Goal: Navigation & Orientation: Find specific page/section

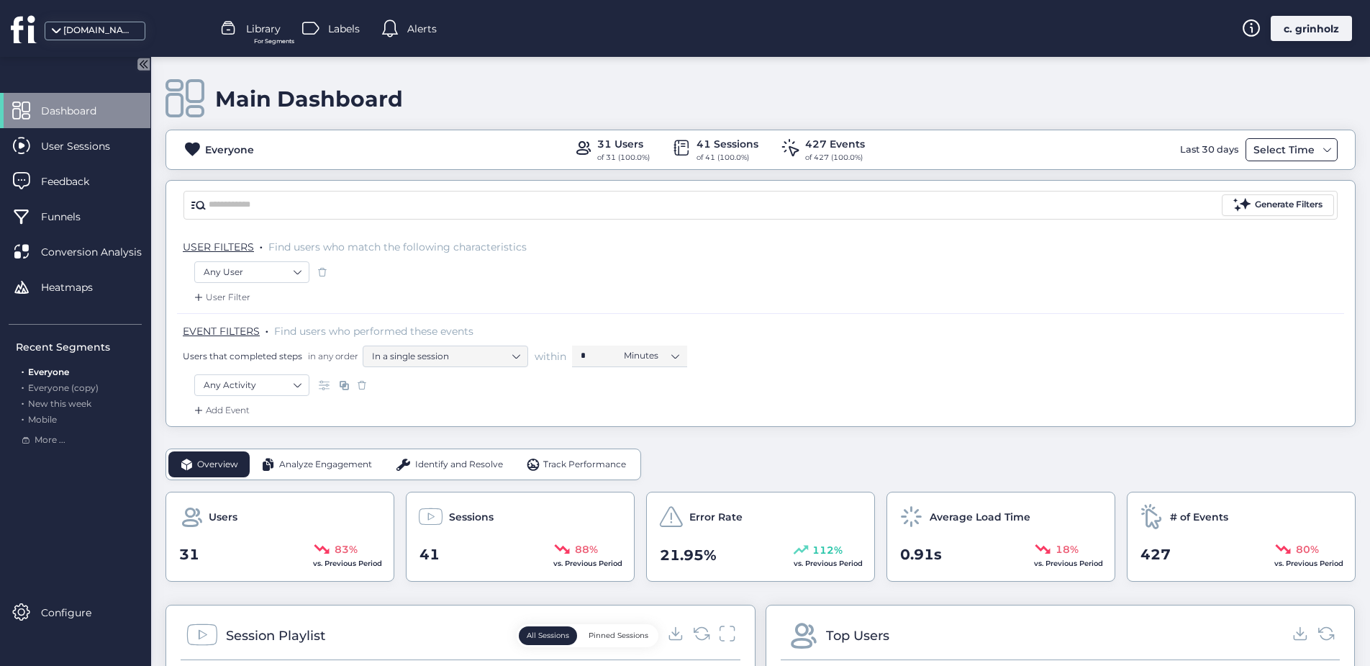
click at [1322, 150] on span at bounding box center [1328, 150] width 12 height 12
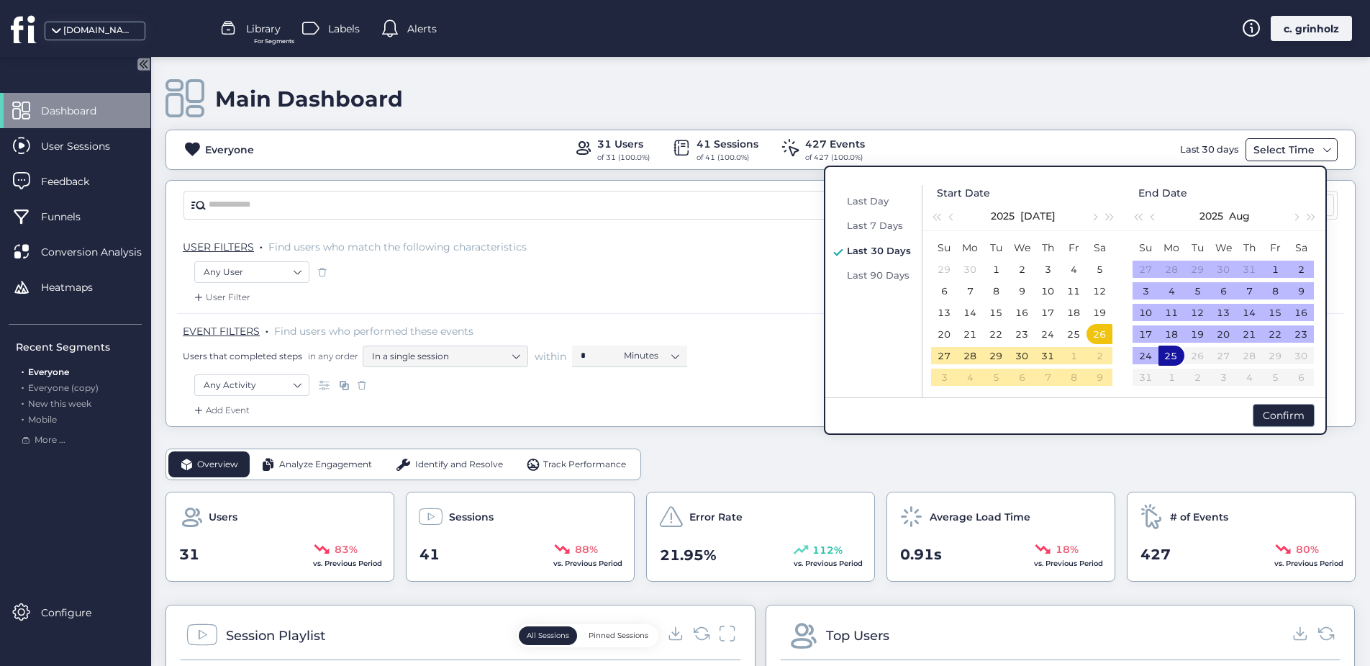
click at [1298, 150] on div "Select Time" at bounding box center [1284, 149] width 68 height 17
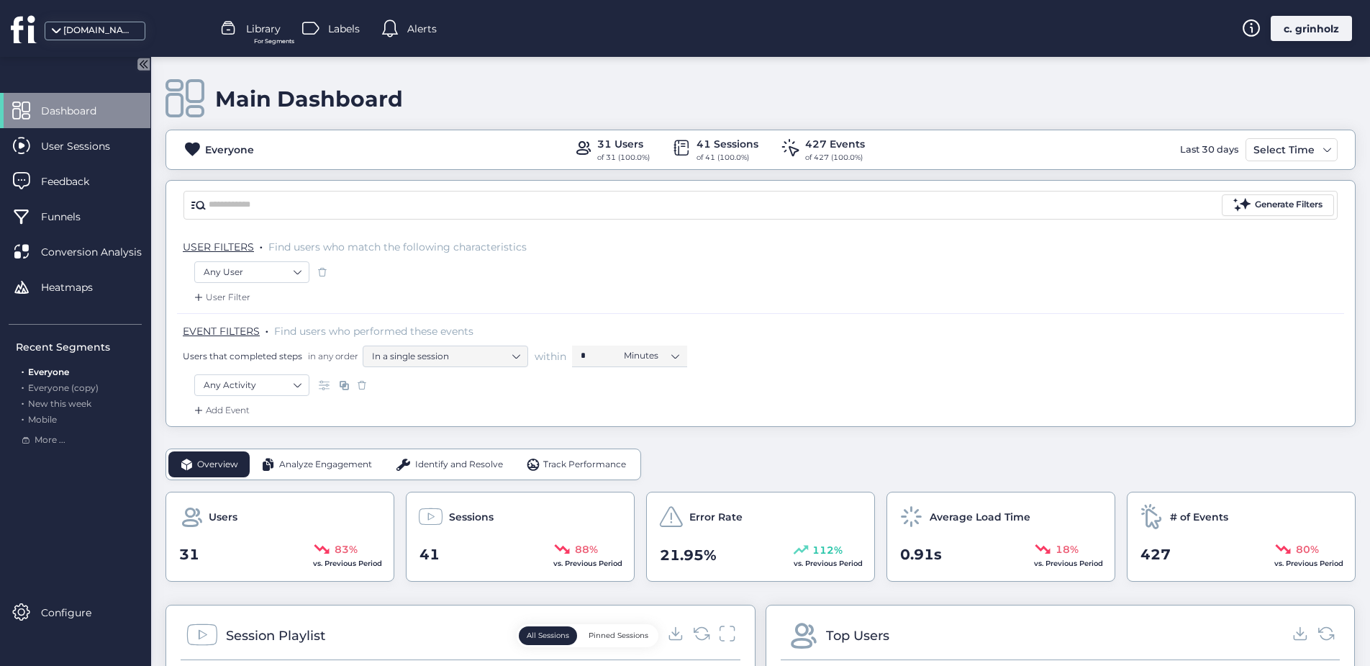
click at [1180, 150] on div "Last 30 days" at bounding box center [1208, 149] width 65 height 23
click at [1296, 150] on div "Select Time" at bounding box center [1284, 149] width 68 height 17
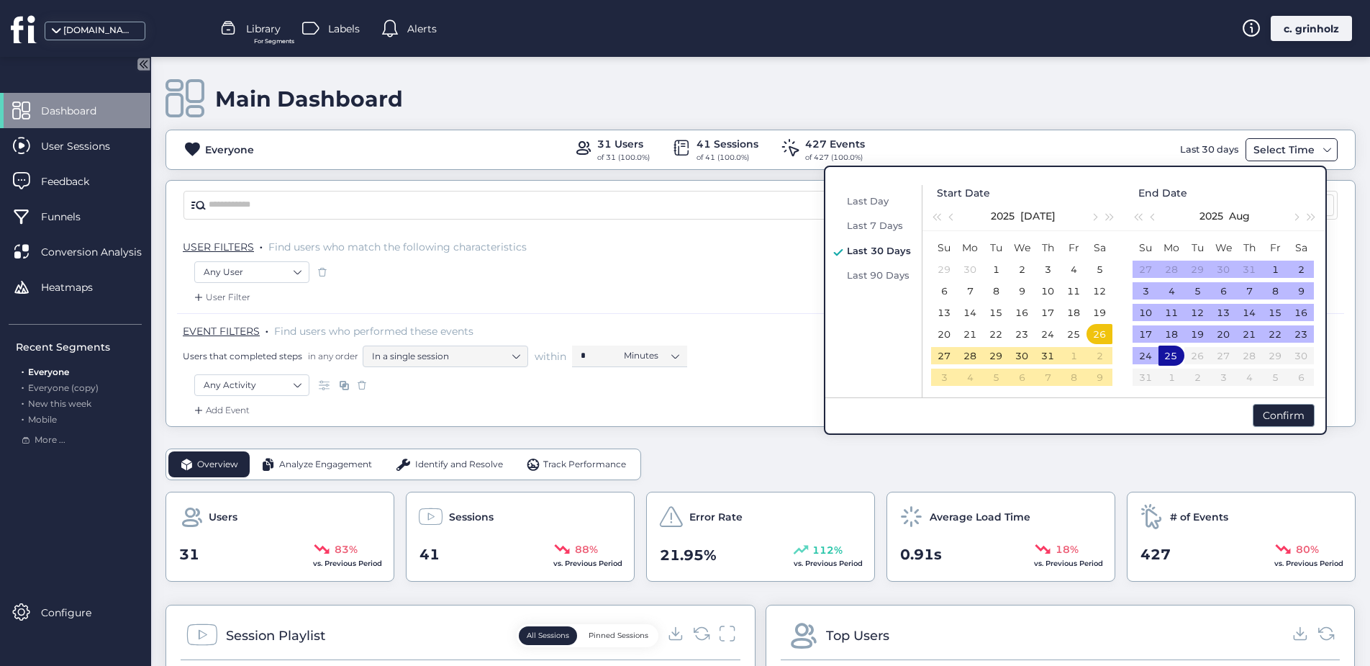
click at [1296, 149] on div "Select Time" at bounding box center [1284, 149] width 68 height 17
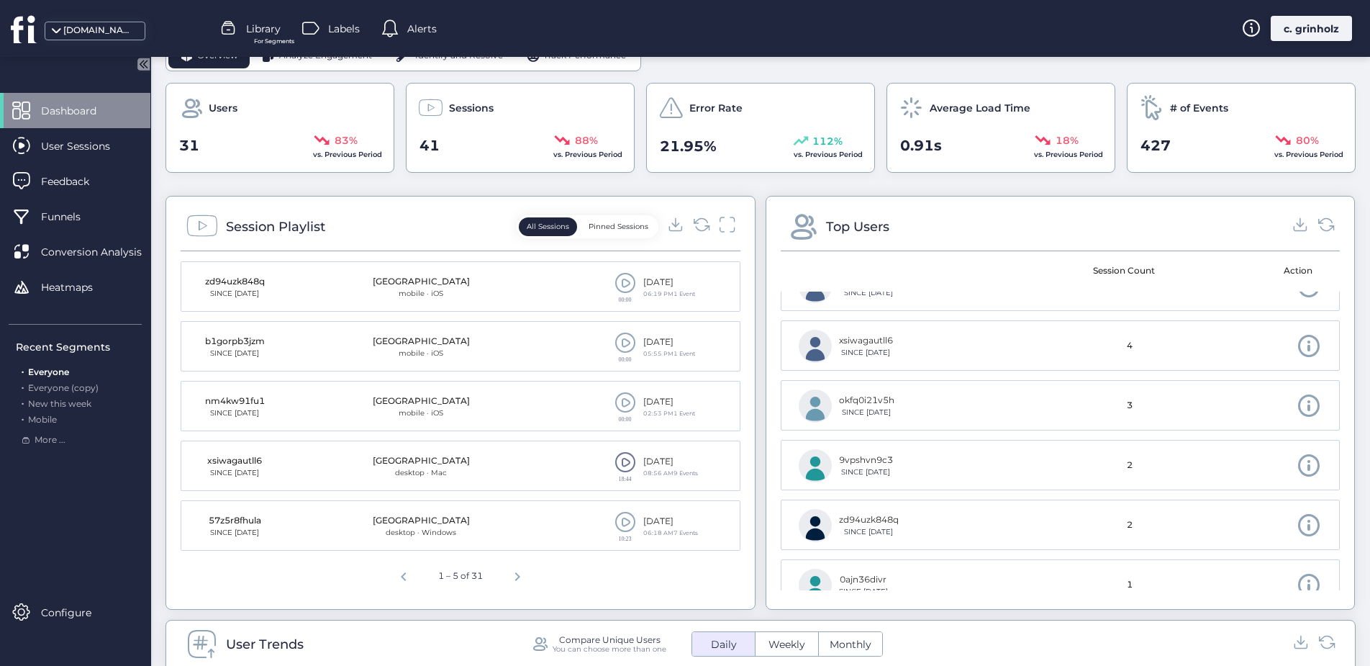
scroll to position [408, 0]
click at [686, 231] on div at bounding box center [701, 228] width 68 height 22
click at [696, 228] on icon at bounding box center [700, 224] width 19 height 19
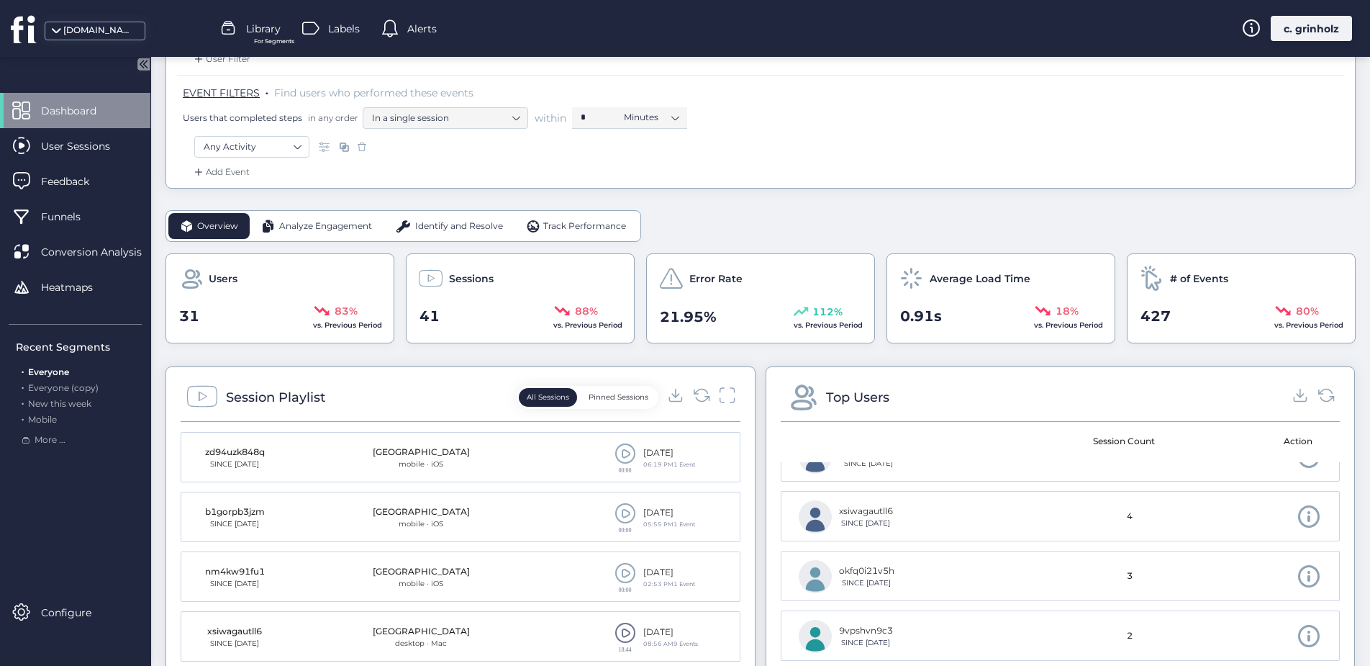
scroll to position [0, 0]
